Goal: Task Accomplishment & Management: Manage account settings

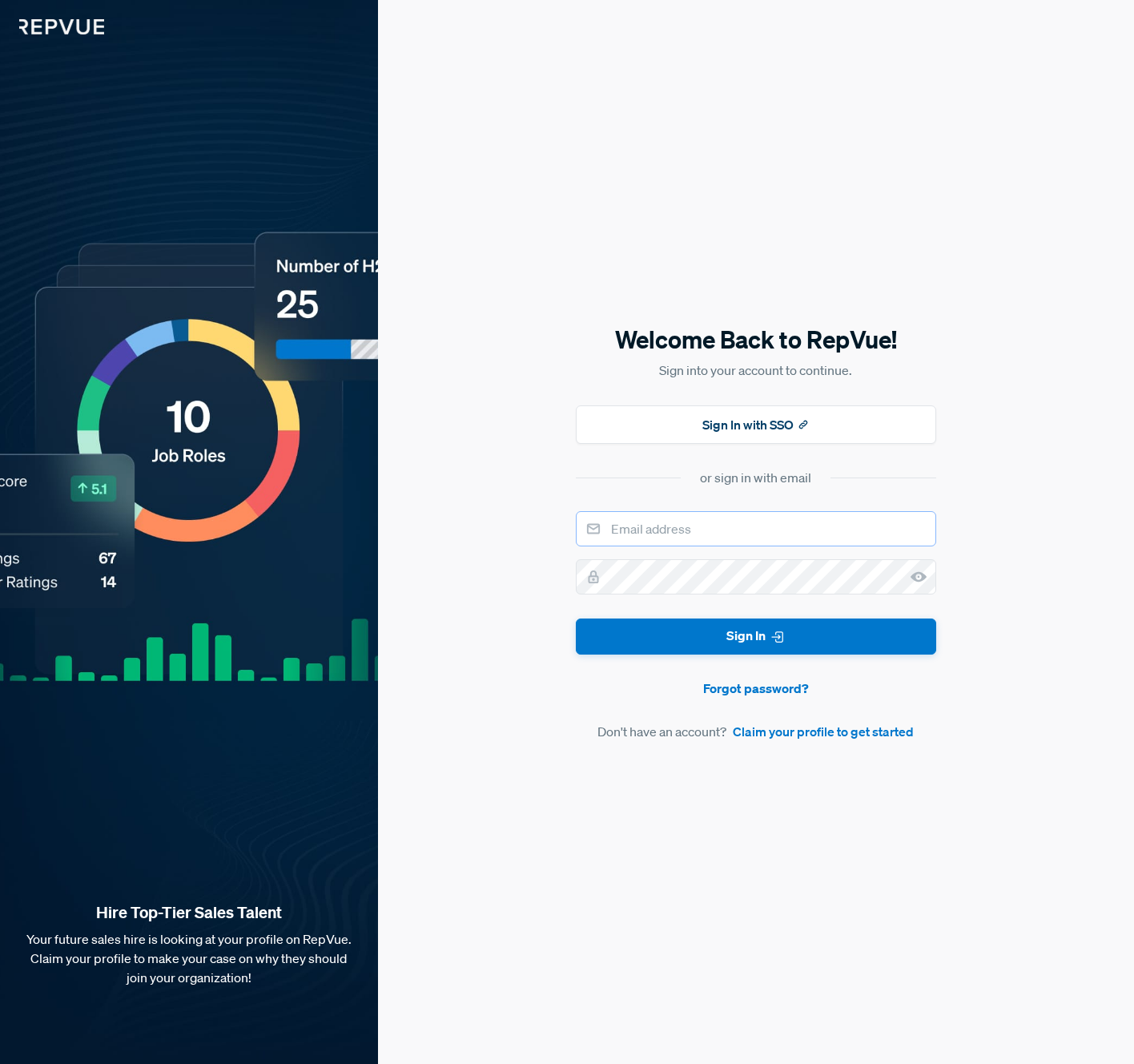
click at [696, 537] on input "email" at bounding box center [756, 529] width 360 height 36
type input "[PERSON_NAME][EMAIL_ADDRESS][PERSON_NAME][DOMAIN_NAME]"
click at [717, 425] on button "Sign In with SSO" at bounding box center [756, 424] width 360 height 38
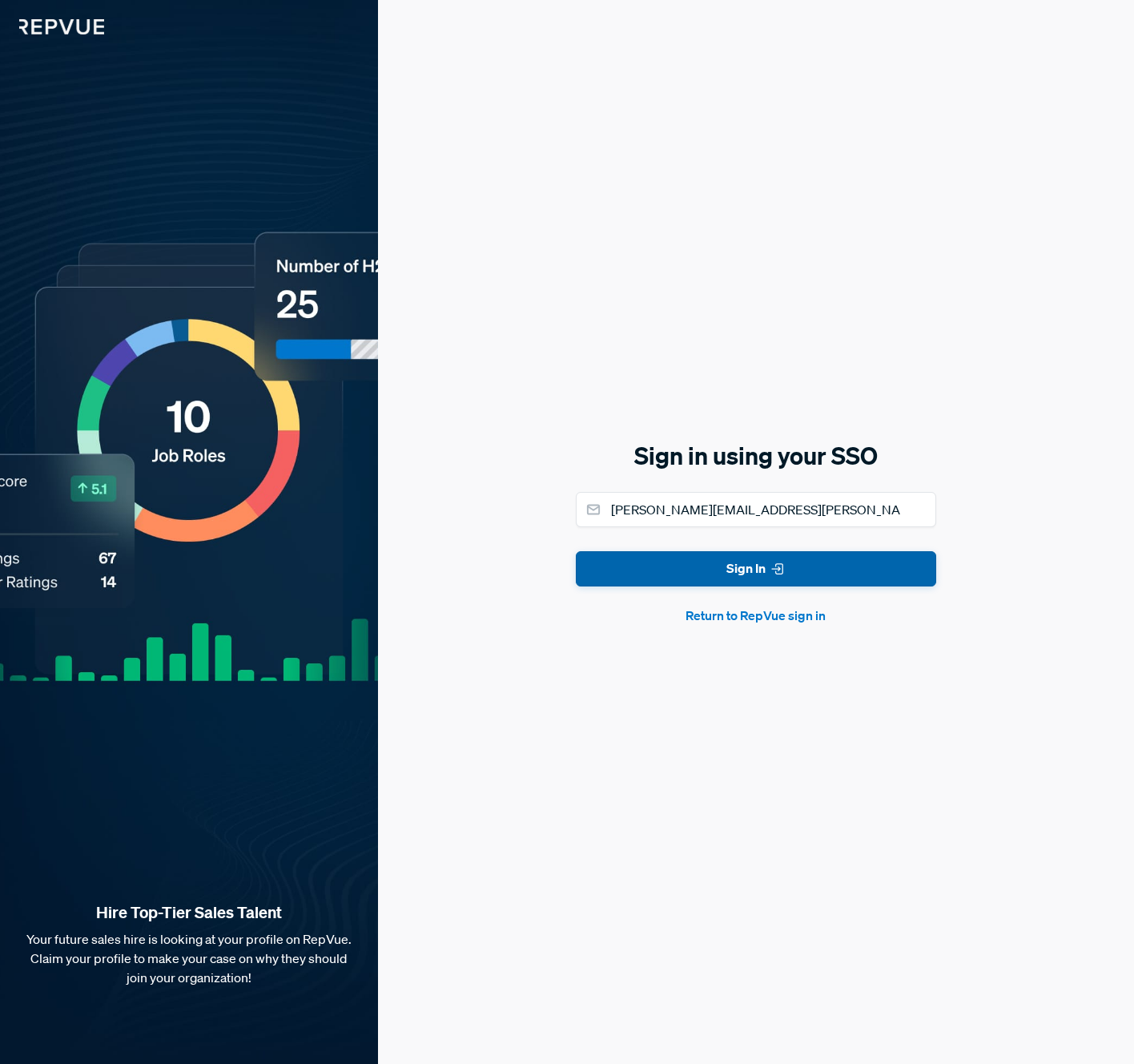
click at [729, 574] on button "Sign In" at bounding box center [756, 569] width 360 height 36
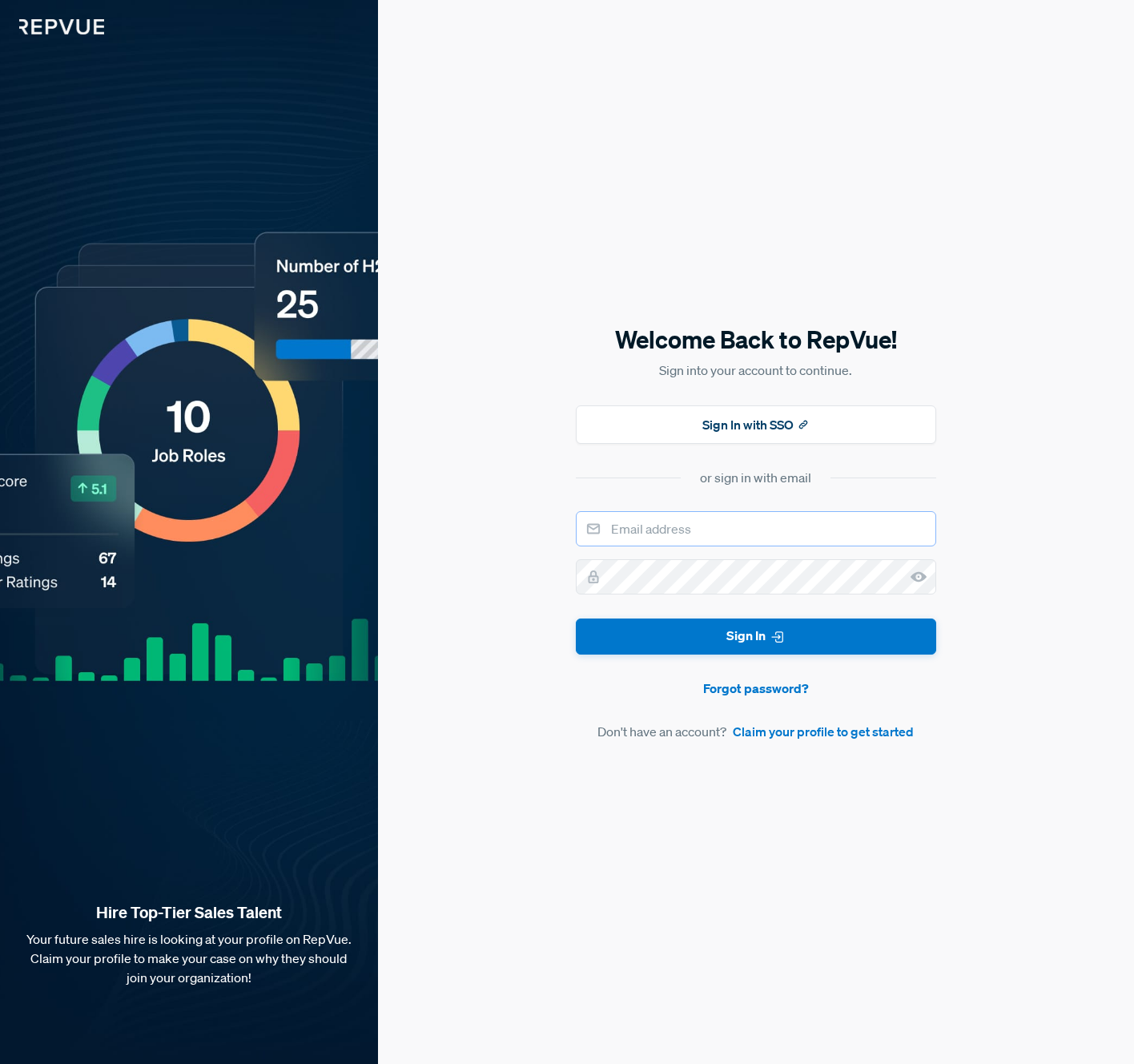
click at [647, 533] on input "email" at bounding box center [756, 529] width 360 height 36
type input "[PERSON_NAME][EMAIL_ADDRESS][PERSON_NAME][DOMAIN_NAME]"
click at [756, 608] on nordpass-icon at bounding box center [756, 608] width 0 height 0
click at [537, 527] on div "Welcome Back to RepVue! Sign into your account to continue. Sign In with SSO or…" at bounding box center [756, 532] width 756 height 1064
click at [576, 618] on button "Sign In" at bounding box center [756, 636] width 360 height 36
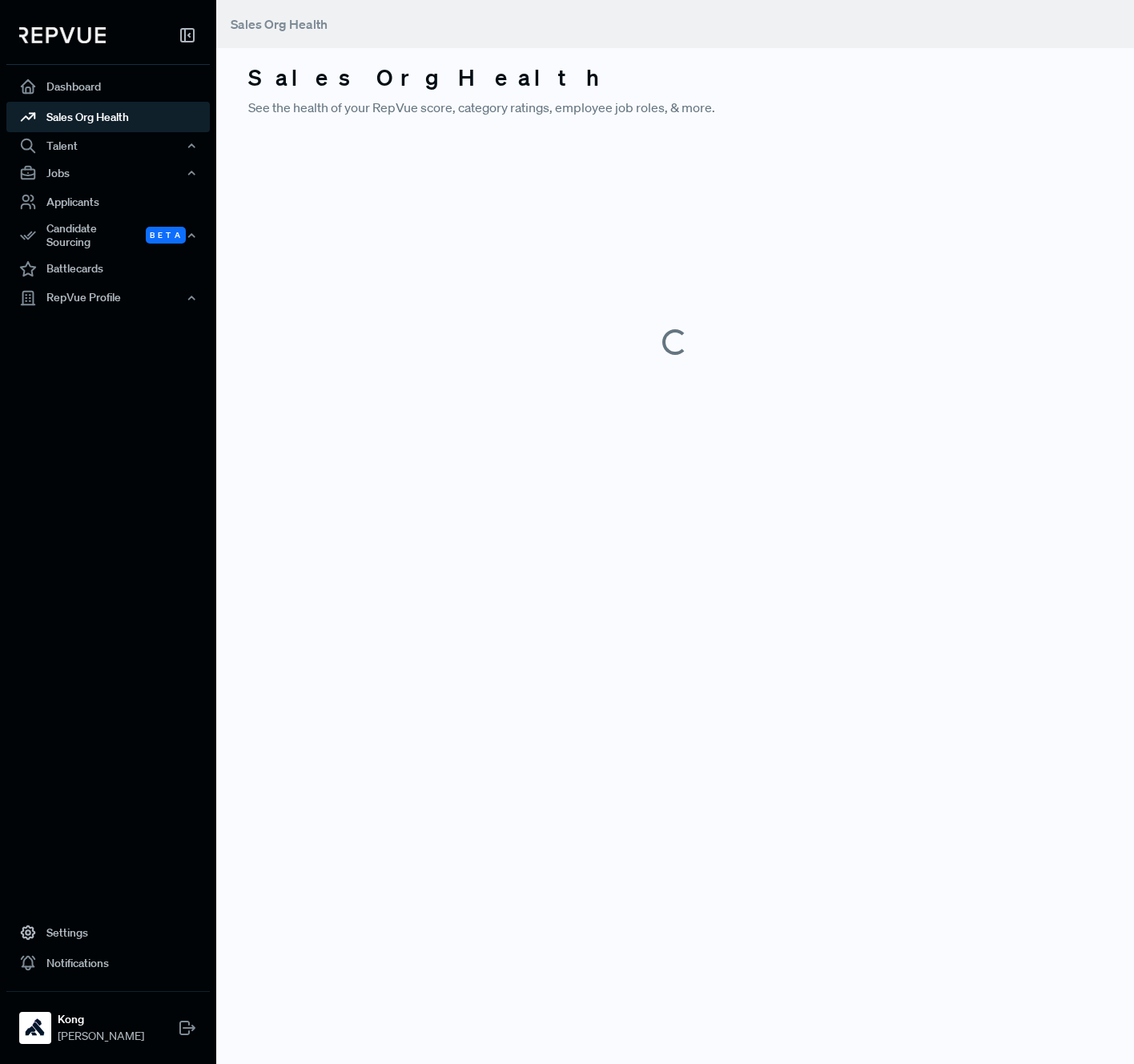
click at [0, 1063] on nordpass-portal at bounding box center [0, 1064] width 0 height 0
